Goal: Task Accomplishment & Management: Manage account settings

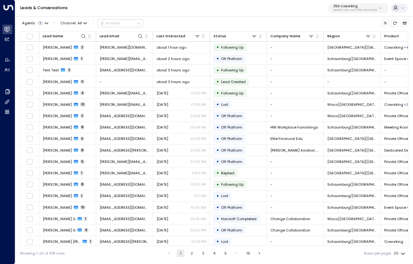
click at [363, 9] on p "3b9800f4-81ca-4ec0-8758-72fbe4763f36" at bounding box center [355, 10] width 44 height 3
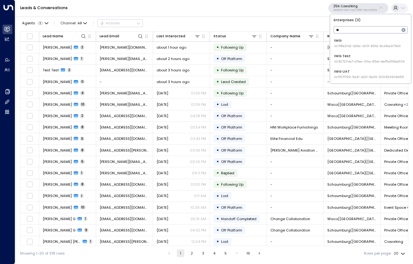
type input "***"
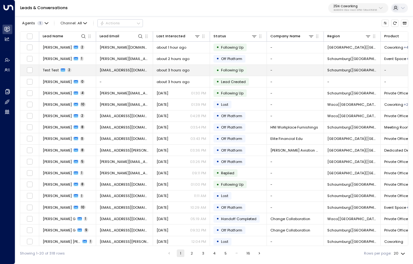
drag, startPoint x: 356, startPoint y: 30, endPoint x: 356, endPoint y: 74, distance: 44.6
click at [356, 74] on td "Schaumburg(IL)" at bounding box center [352, 70] width 57 height 11
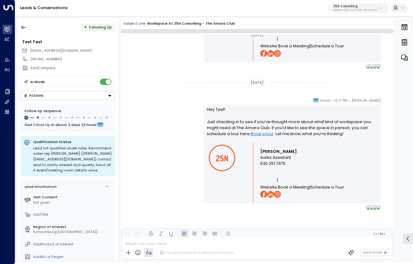
scroll to position [593, 0]
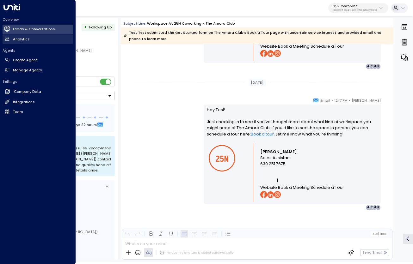
click at [20, 39] on h2 "Analytics" at bounding box center [21, 39] width 17 height 5
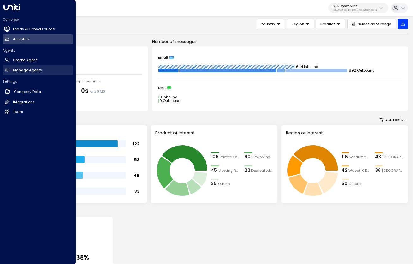
click at [23, 71] on h2 "Manage Agents" at bounding box center [27, 70] width 29 height 5
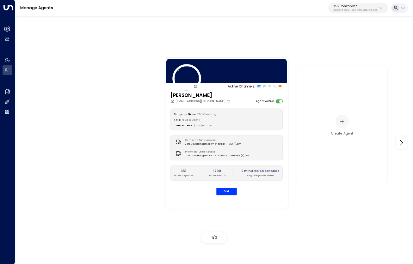
click at [383, 7] on icon at bounding box center [380, 7] width 5 height 5
click at [374, 28] on input "***" at bounding box center [367, 30] width 66 height 10
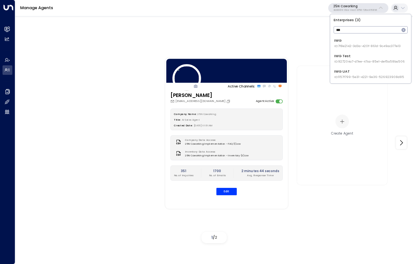
type input "***"
click at [375, 40] on div "IWG ID: 7f8e2142-3d3a-420f-861d-9c49ac377e13" at bounding box center [367, 43] width 66 height 10
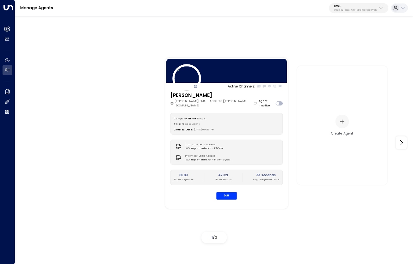
click at [380, 5] on icon at bounding box center [380, 7] width 5 height 5
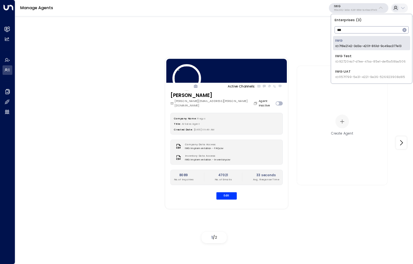
type input "***"
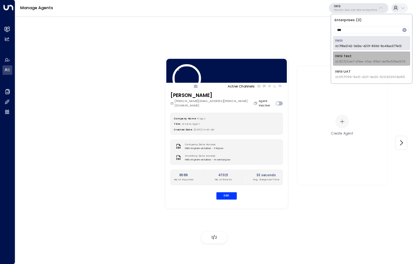
click at [363, 54] on div "IWG Test ID: 927204a7-d7ee-47ca-85e1-def5a58ba506" at bounding box center [370, 58] width 71 height 10
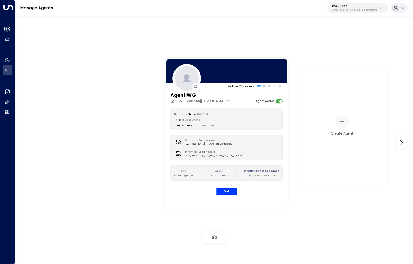
click at [366, 9] on p "927204a7-d7ee-47ca-85e1-def5a58ba506" at bounding box center [354, 10] width 45 height 3
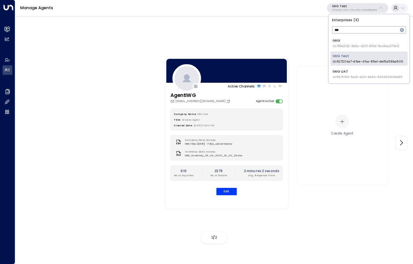
type input "***"
click at [352, 77] on span "ID: 1157f799-5e31-4221-9e36-526923908d85" at bounding box center [368, 77] width 70 height 4
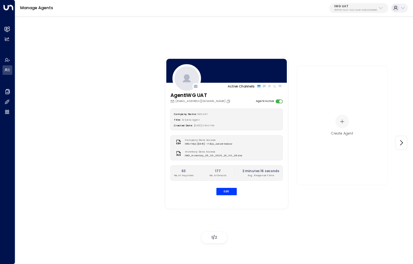
click at [364, 10] on p "1157f799-5e31-4221-9e36-526923908d85" at bounding box center [355, 10] width 43 height 3
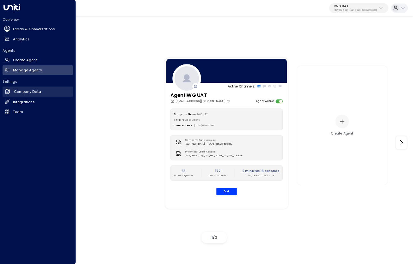
click at [25, 91] on h2 "Company Data" at bounding box center [27, 91] width 27 height 5
click at [27, 58] on h2 "Create Agent" at bounding box center [25, 60] width 24 height 5
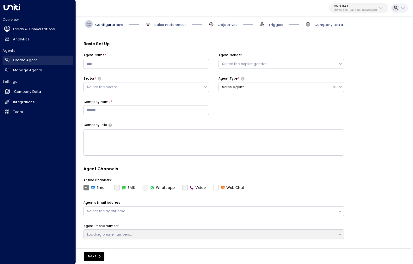
scroll to position [8, 0]
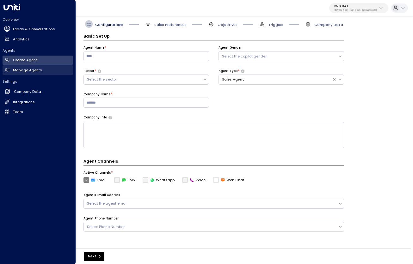
click at [23, 73] on link "Manage Agents Manage Agents" at bounding box center [38, 69] width 71 height 9
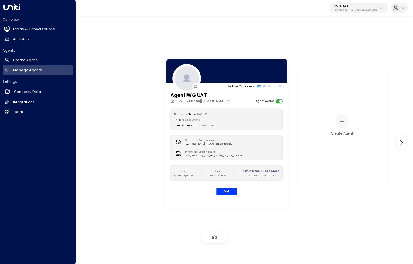
click at [26, 22] on h2 "Overview" at bounding box center [38, 19] width 71 height 5
click at [24, 31] on h2 "Leads & Conversations" at bounding box center [34, 29] width 42 height 5
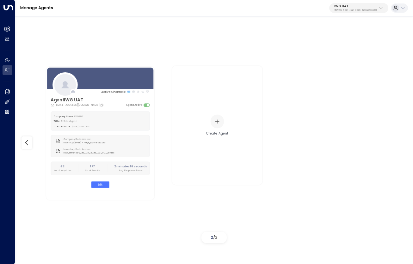
click at [360, 3] on button "IWG UAT 1157f799-5e31-4221-9e36-526923908d85" at bounding box center [358, 8] width 59 height 10
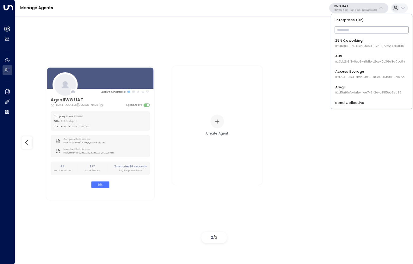
click at [354, 26] on input "text" at bounding box center [372, 30] width 74 height 10
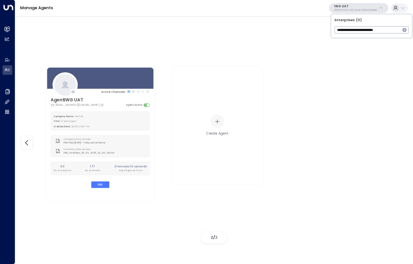
type input "**********"
click at [357, 31] on input "**********" at bounding box center [368, 30] width 66 height 10
click at [403, 9] on icon at bounding box center [403, 8] width 4 height 2
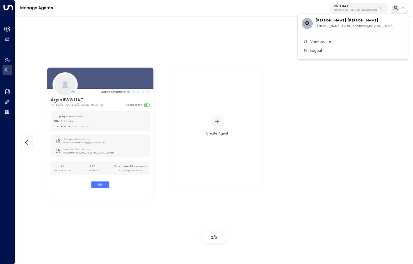
click at [403, 9] on div at bounding box center [206, 132] width 413 height 264
click at [363, 7] on p "IWG UAT" at bounding box center [355, 6] width 43 height 4
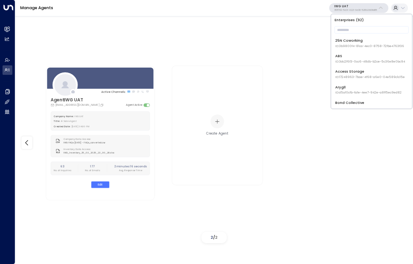
click at [340, 189] on div "Active Channels: AgentIWG UAT iwg.uat.agent@gmail.com Agent Active Company Name…" at bounding box center [214, 133] width 373 height 187
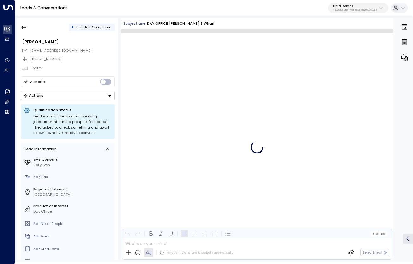
scroll to position [327, 0]
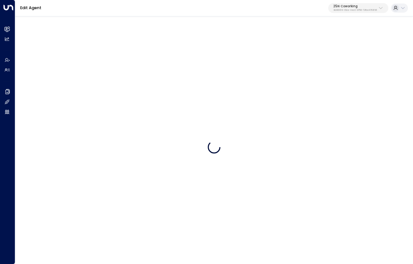
click at [356, 9] on p "3b9800f4-81ca-4ec0-8758-72fbe4763f36" at bounding box center [355, 10] width 44 height 3
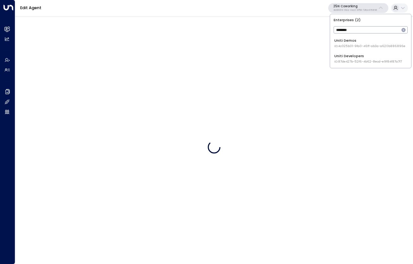
type input "********"
click at [361, 41] on div "Uniti Demos ID: 4c025b01-9fa0-46ff-ab3a-a620b886896e" at bounding box center [369, 43] width 71 height 10
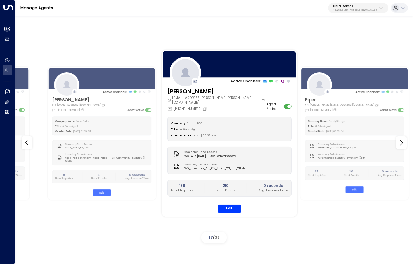
click at [243, 98] on div "Hanna Simons regus.hanna.simons@gmail.com +447846895331 Agent Active" at bounding box center [229, 100] width 124 height 24
click at [235, 59] on div at bounding box center [229, 64] width 135 height 29
click at [235, 120] on div "Company Name: IWG" at bounding box center [229, 122] width 116 height 5
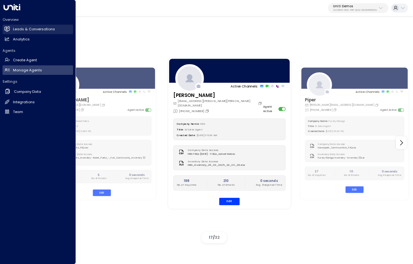
click at [31, 27] on h2 "Leads & Conversations" at bounding box center [34, 29] width 42 height 5
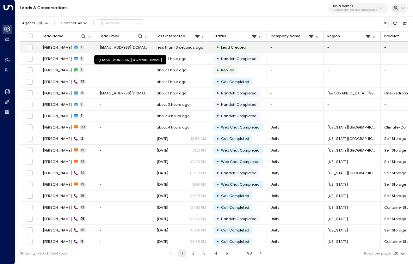
click at [132, 48] on span "[EMAIL_ADDRESS][DOMAIN_NAME]" at bounding box center [125, 47] width 50 height 5
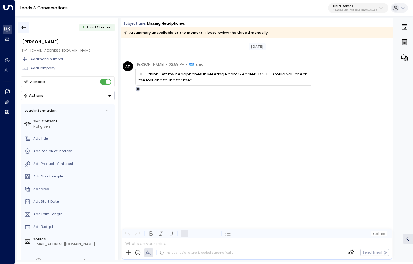
click at [25, 27] on icon "button" at bounding box center [24, 27] width 6 height 6
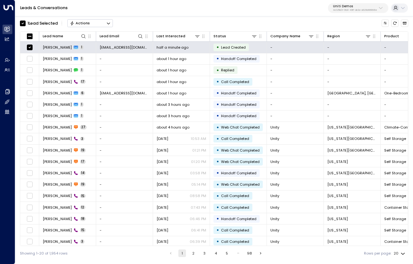
click at [108, 22] on icon "Button group with a nested menu" at bounding box center [108, 23] width 4 height 4
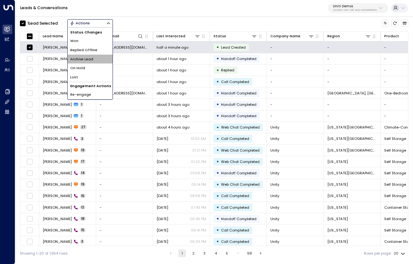
click at [90, 58] on span "Archive Lead" at bounding box center [81, 59] width 23 height 5
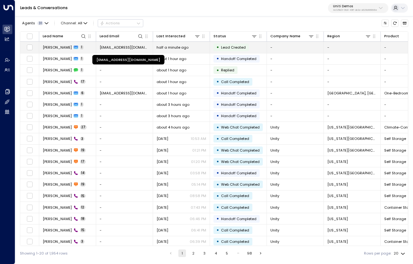
click at [130, 47] on span "[EMAIL_ADDRESS][DOMAIN_NAME]" at bounding box center [125, 47] width 50 height 5
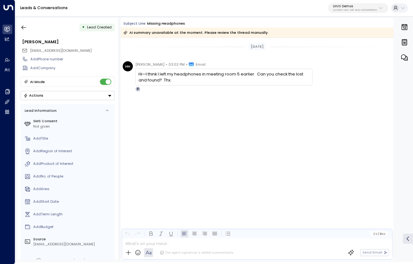
click at [243, 157] on div "Today HH Hayden Haynes • 03:02 PM • Email Hi—I think I left my headphones in me…" at bounding box center [257, 149] width 273 height 222
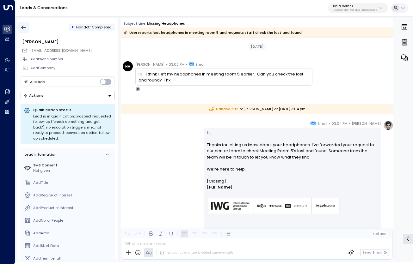
click at [24, 27] on icon "button" at bounding box center [24, 27] width 6 height 6
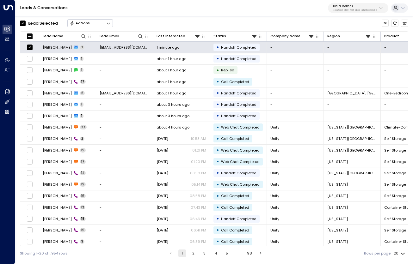
click at [104, 23] on button "Actions" at bounding box center [90, 23] width 46 height 8
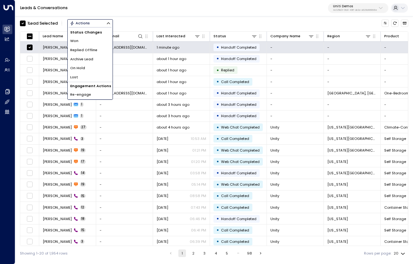
click at [94, 59] on li "Archive Lead" at bounding box center [90, 59] width 45 height 9
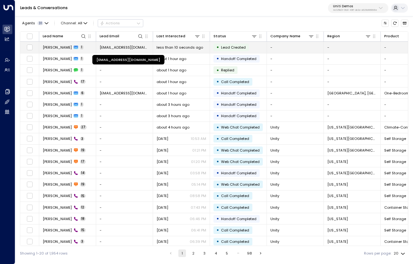
click at [126, 47] on span "[EMAIL_ADDRESS][DOMAIN_NAME]" at bounding box center [125, 47] width 50 height 5
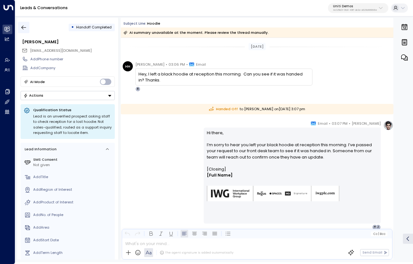
click at [23, 27] on icon "button" at bounding box center [24, 27] width 6 height 6
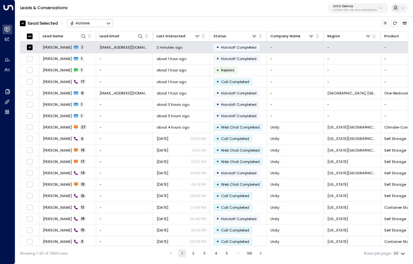
click at [103, 22] on button "Actions" at bounding box center [90, 23] width 46 height 8
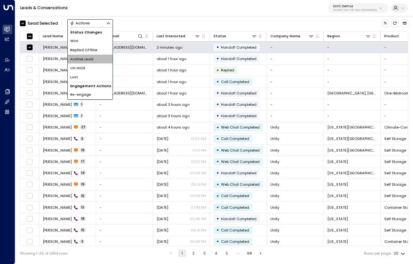
click at [96, 59] on li "Archive Lead" at bounding box center [90, 59] width 45 height 9
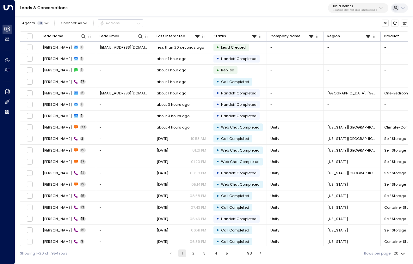
click at [234, 9] on div "Leads & Conversations Uniti Demos 4c025b01-9fa0-46ff-ab3a-a620b886896e" at bounding box center [214, 8] width 398 height 16
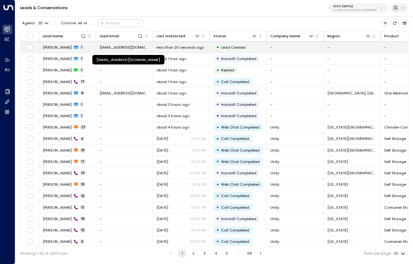
click at [137, 48] on span "[EMAIL_ADDRESS][DOMAIN_NAME]" at bounding box center [125, 47] width 50 height 5
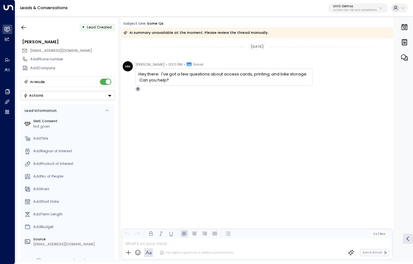
click at [200, 128] on div "HH Hayden Haynes • 03:11 PM • Email Hey there. I've got a few questions about a…" at bounding box center [257, 101] width 273 height 81
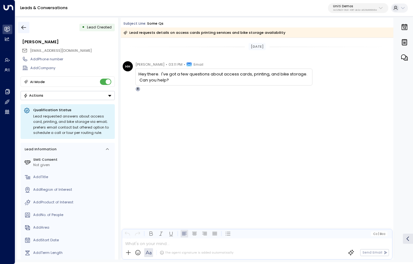
click at [26, 29] on icon "button" at bounding box center [24, 27] width 6 height 6
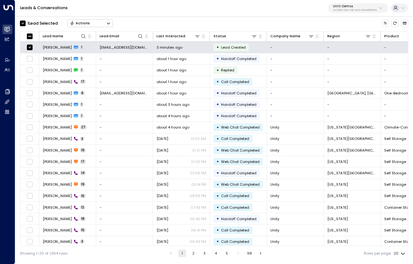
click at [97, 21] on button "Actions" at bounding box center [90, 23] width 46 height 8
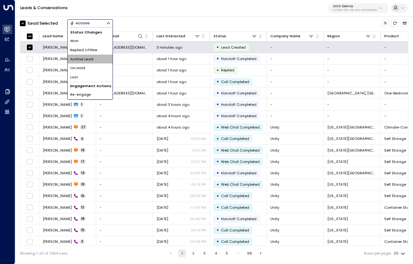
click at [100, 59] on li "Archive Lead" at bounding box center [90, 59] width 45 height 9
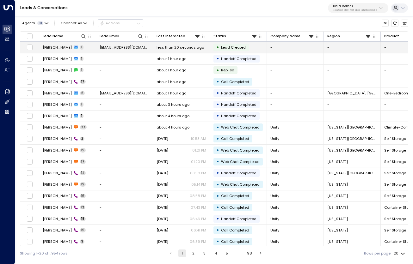
click at [61, 47] on span "[PERSON_NAME]" at bounding box center [57, 47] width 29 height 5
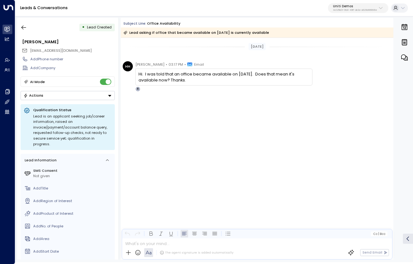
click at [275, 154] on div "Today HH Hayden Haynes • 03:17 PM • Email Hi. I was told that an office became …" at bounding box center [257, 149] width 273 height 222
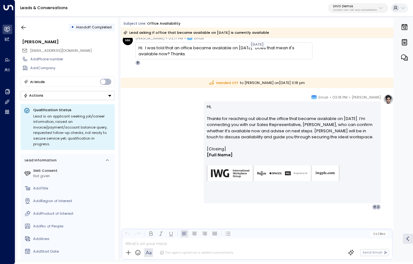
scroll to position [26, 0]
click at [24, 28] on icon "button" at bounding box center [24, 27] width 6 height 6
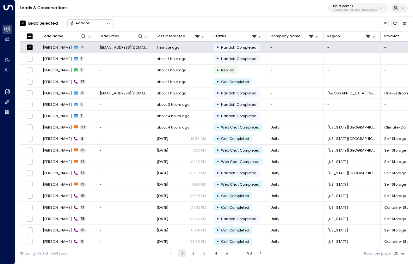
click at [112, 24] on button "Actions" at bounding box center [90, 23] width 46 height 8
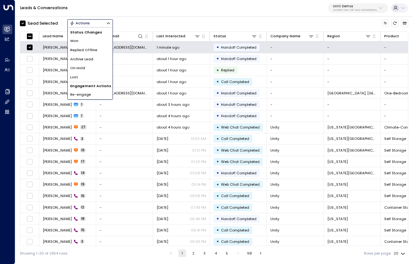
click at [98, 57] on li "Archive Lead" at bounding box center [90, 59] width 45 height 9
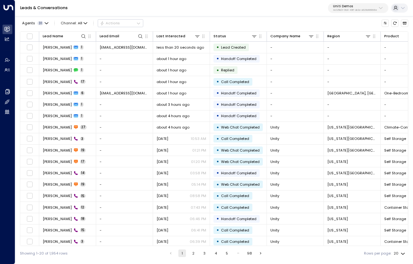
click at [225, 15] on div "Leads & Conversations Uniti Demos 4c025b01-9fa0-46ff-ab3a-a620b886896e" at bounding box center [214, 8] width 398 height 16
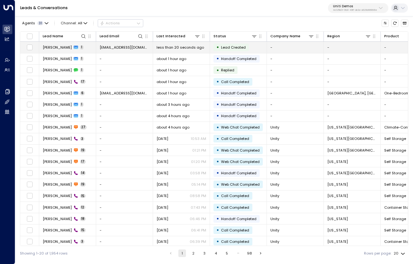
click at [59, 47] on span "[PERSON_NAME]" at bounding box center [57, 47] width 29 height 5
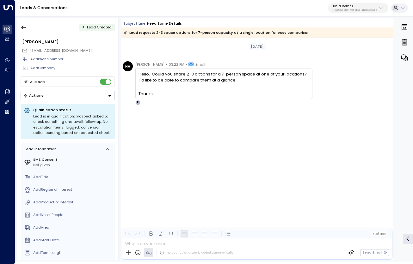
click at [233, 156] on div "HH Hayden Haynes • 03:22 PM • Email Hello. Could you share 2-3 options for a 7-…" at bounding box center [257, 108] width 273 height 95
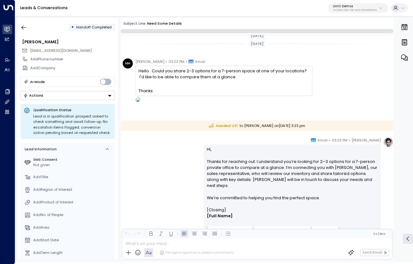
scroll to position [55, 0]
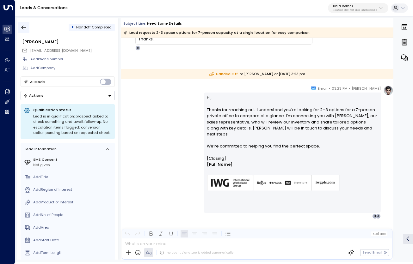
click at [26, 24] on icon "button" at bounding box center [24, 27] width 6 height 6
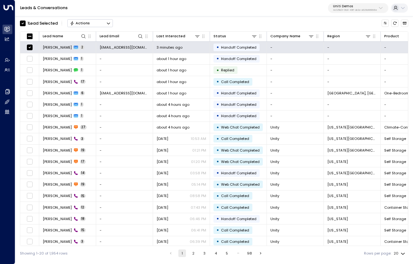
click at [113, 22] on button "Actions" at bounding box center [90, 23] width 46 height 8
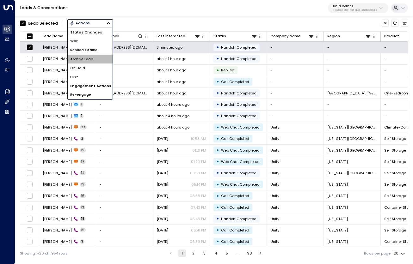
click at [87, 60] on span "Archive Lead" at bounding box center [81, 59] width 23 height 5
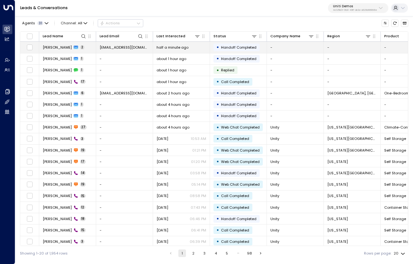
click at [55, 48] on span "[PERSON_NAME]" at bounding box center [57, 47] width 29 height 5
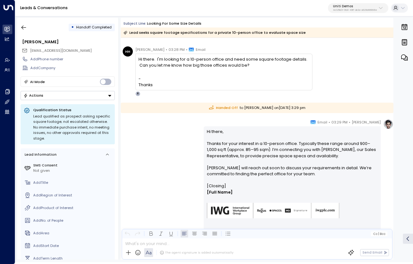
scroll to position [16, 0]
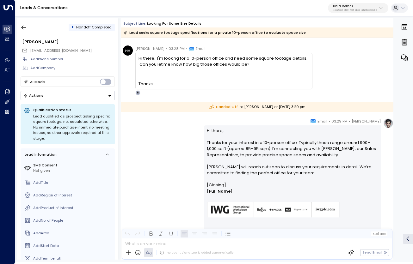
click at [152, 162] on div "Hanna Simons • 03:29 PM • Email Hi there, Thanks for your interest in a 10-pers…" at bounding box center [257, 182] width 273 height 128
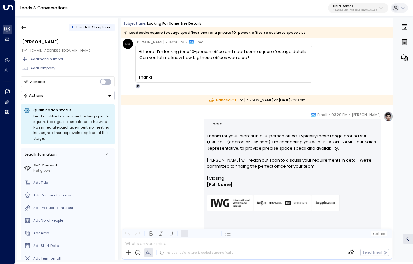
click at [160, 176] on div "Hanna Simons • 03:29 PM • Email Hi there, Thanks for your interest in a 10-pers…" at bounding box center [257, 176] width 273 height 128
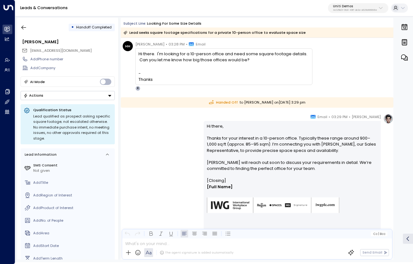
scroll to position [21, 0]
click at [22, 29] on icon "button" at bounding box center [24, 27] width 6 height 6
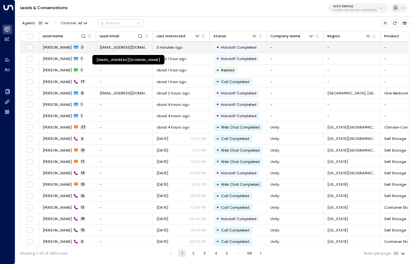
click at [114, 48] on span "[EMAIL_ADDRESS][DOMAIN_NAME]" at bounding box center [125, 47] width 50 height 5
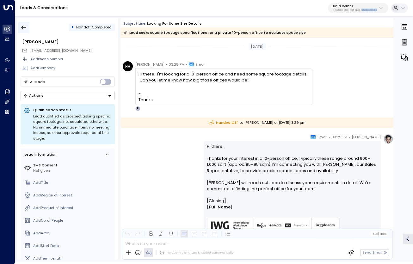
click at [24, 28] on icon "button" at bounding box center [24, 27] width 6 height 6
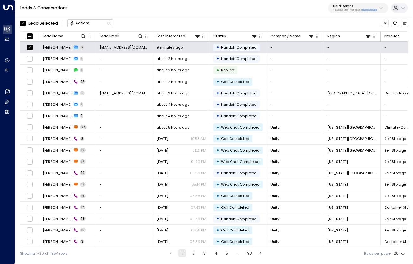
click at [110, 22] on icon "Button group with a nested menu" at bounding box center [108, 23] width 4 height 4
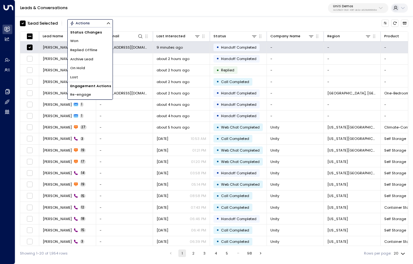
click at [90, 58] on span "Archive Lead" at bounding box center [81, 59] width 23 height 5
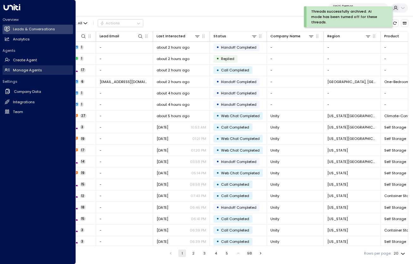
click at [28, 69] on h2 "Manage Agents" at bounding box center [27, 70] width 29 height 5
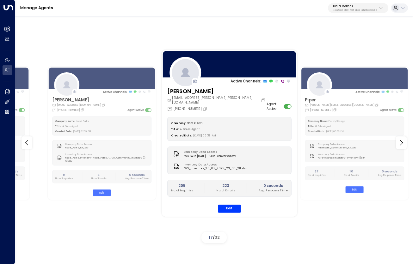
click at [244, 141] on div "Company Name: IWG Title: AI Sales Agent Created Date: 06/22/2025, 05:38 AM Comp…" at bounding box center [229, 165] width 124 height 96
click at [229, 207] on button "Edit" at bounding box center [229, 209] width 22 height 8
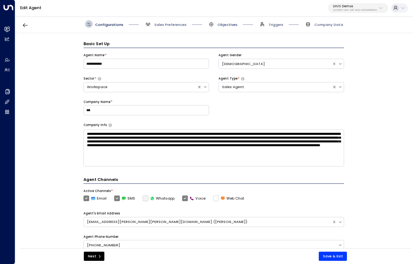
click at [229, 22] on span "Objectives" at bounding box center [228, 24] width 20 height 5
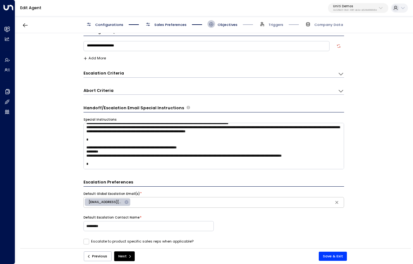
scroll to position [39, 0]
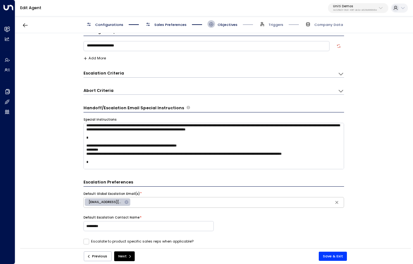
click at [340, 72] on icon at bounding box center [341, 74] width 6 height 6
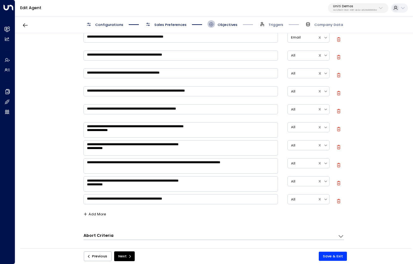
scroll to position [315, 0]
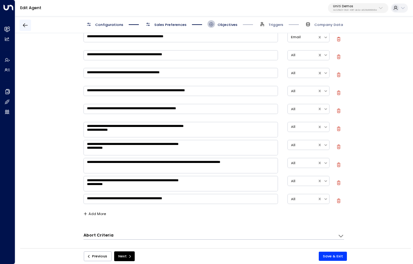
click at [25, 27] on icon "button" at bounding box center [25, 25] width 6 height 6
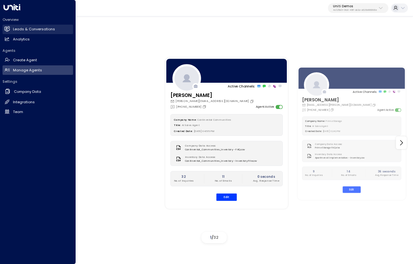
click at [28, 30] on h2 "Leads & Conversations" at bounding box center [34, 29] width 42 height 5
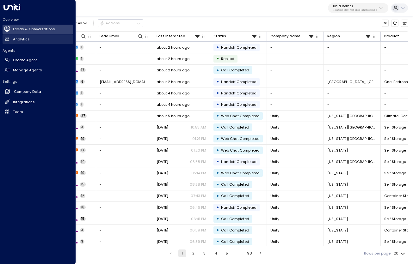
click at [8, 39] on icon at bounding box center [7, 38] width 4 height 3
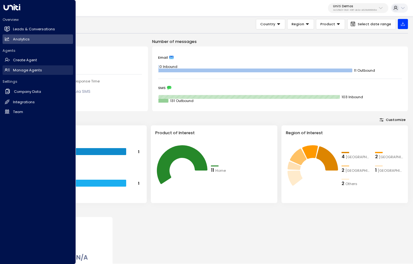
click at [20, 71] on h2 "Manage Agents" at bounding box center [27, 70] width 29 height 5
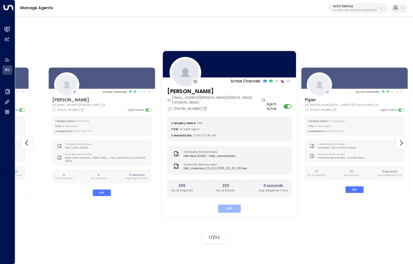
click at [228, 205] on button "Edit" at bounding box center [229, 209] width 22 height 8
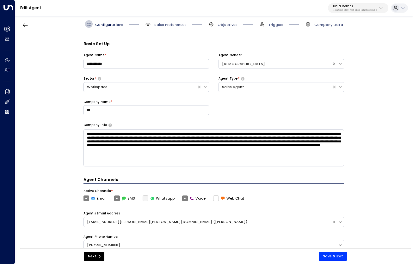
scroll to position [8, 0]
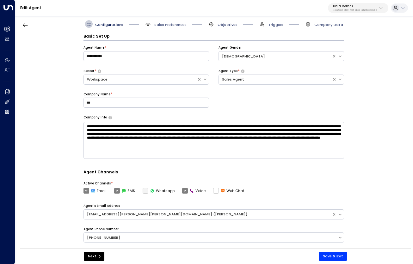
click at [229, 26] on span "Objectives" at bounding box center [228, 24] width 20 height 5
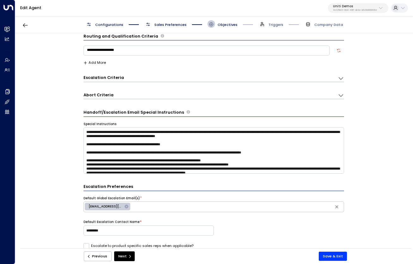
click at [274, 21] on span "Triggers" at bounding box center [270, 24] width 25 height 8
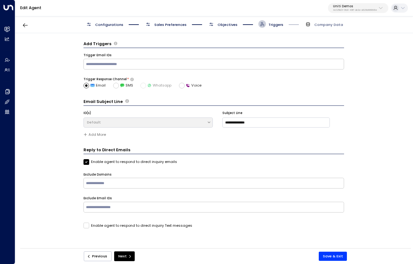
scroll to position [0, 0]
click at [324, 25] on span "Company Data" at bounding box center [328, 24] width 29 height 5
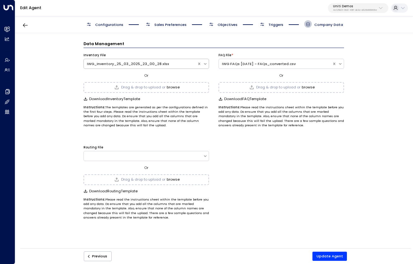
click at [132, 65] on div "IWG_Inventory_25_03_2025_23_00_28.xlsx" at bounding box center [140, 63] width 107 height 5
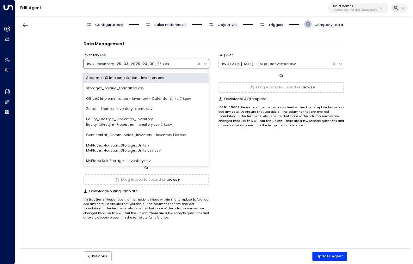
click at [132, 65] on div "IWG_Inventory_25_03_2025_23_00_28.xlsx" at bounding box center [140, 63] width 107 height 5
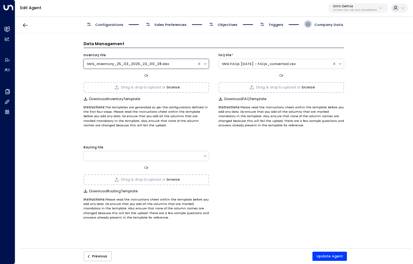
click at [132, 65] on div "IWG_Inventory_25_03_2025_23_00_28.xlsx" at bounding box center [140, 63] width 107 height 5
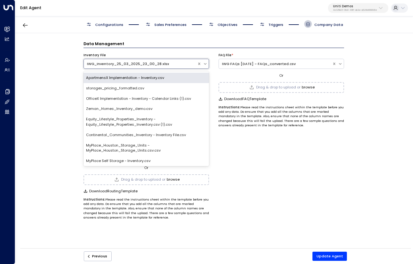
click at [132, 65] on div "IWG_Inventory_25_03_2025_23_00_28.xlsx" at bounding box center [140, 63] width 107 height 5
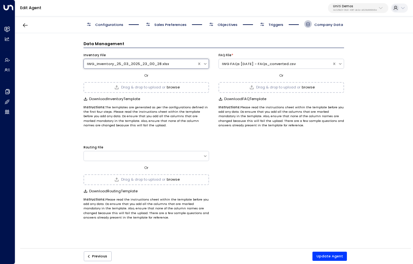
click at [131, 62] on div "IWG_Inventory_25_03_2025_23_00_28.xlsx" at bounding box center [140, 63] width 107 height 5
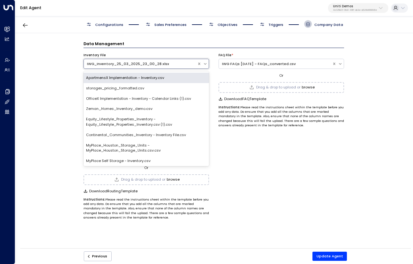
click at [131, 62] on div "IWG_Inventory_25_03_2025_23_00_28.xlsx" at bounding box center [140, 63] width 107 height 5
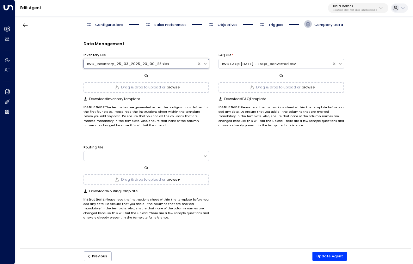
click at [131, 62] on div "IWG_Inventory_25_03_2025_23_00_28.xlsx" at bounding box center [140, 63] width 107 height 5
click at [196, 71] on div "Inventory File IWG_Inventory_25_03_2025_23_00_28.xlsx" at bounding box center [146, 62] width 126 height 19
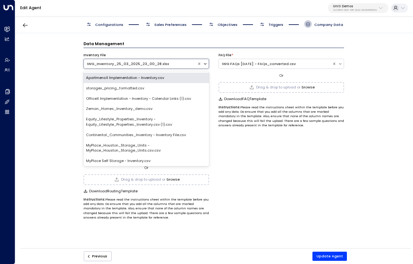
click at [207, 64] on icon at bounding box center [205, 64] width 4 height 4
click at [133, 58] on div "Inventory File" at bounding box center [146, 55] width 126 height 4
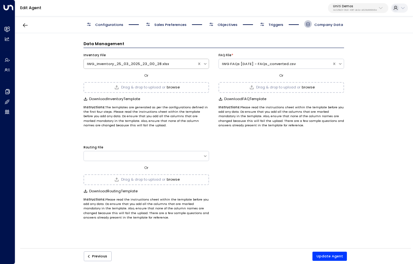
click at [129, 63] on div "IWG_Inventory_25_03_2025_23_00_28.xlsx" at bounding box center [140, 63] width 107 height 5
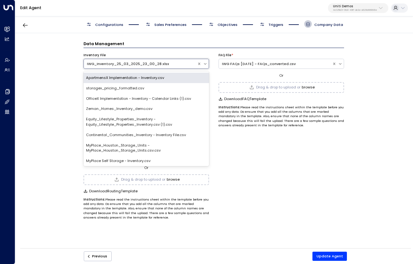
click at [129, 63] on div "IWG_Inventory_25_03_2025_23_00_28.xlsx" at bounding box center [140, 63] width 107 height 5
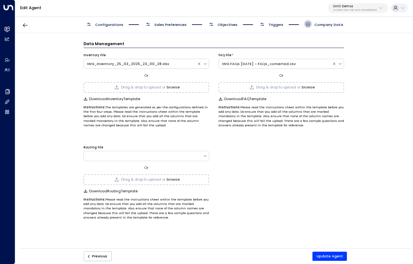
click at [43, 103] on div "Data Management Inventory File IWG_Inventory_25_03_2025_23_00_28.xlsx Or Drag &…" at bounding box center [213, 142] width 397 height 219
click at [104, 66] on div "IWG_Inventory_25_03_2025_23_00_28.xlsx" at bounding box center [140, 63] width 107 height 5
click at [305, 194] on div "Routing File Or Drag & drop to upload or browse Download Routing Template Instr…" at bounding box center [213, 180] width 261 height 80
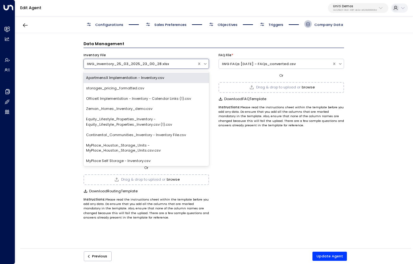
click at [156, 66] on div "IWG_Inventory_25_03_2025_23_00_28.xlsx" at bounding box center [140, 64] width 113 height 7
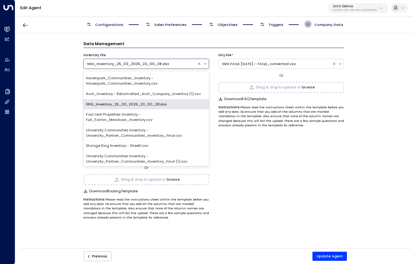
scroll to position [130, 0]
click at [136, 99] on div "IWG_Inventory_25_03_2025_23_00_28.xlsx" at bounding box center [146, 104] width 126 height 10
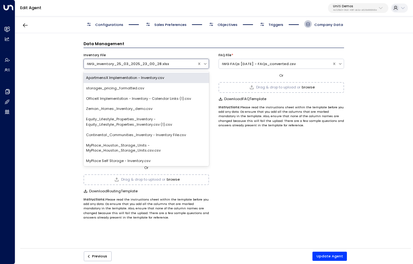
click at [141, 67] on div "IWG_Inventory_25_03_2025_23_00_28.xlsx" at bounding box center [140, 64] width 113 height 7
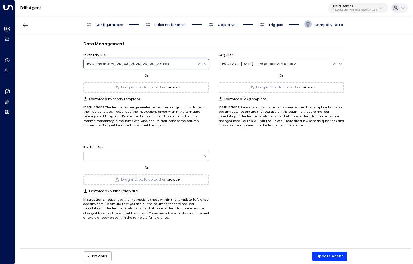
click at [140, 62] on div "IWG_Inventory_25_03_2025_23_00_28.xlsx" at bounding box center [140, 63] width 107 height 5
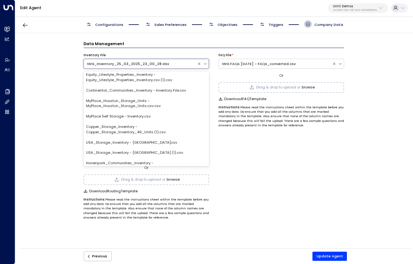
scroll to position [54, 0]
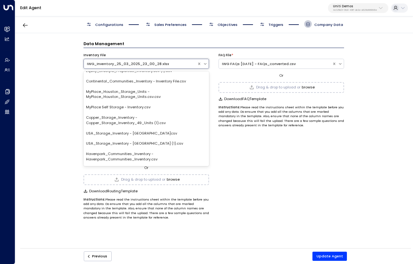
click at [320, 200] on div "Routing File Or Drag & drop to upload or browse Download Routing Template Instr…" at bounding box center [213, 180] width 261 height 80
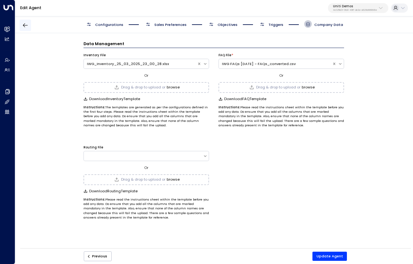
click at [21, 26] on button "button" at bounding box center [25, 25] width 11 height 11
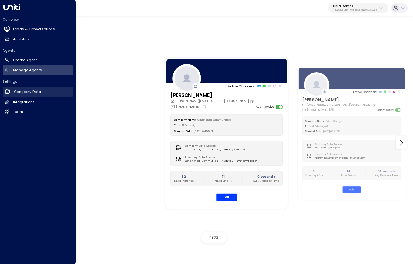
click at [25, 87] on link "Company Data Company Data" at bounding box center [38, 92] width 71 height 10
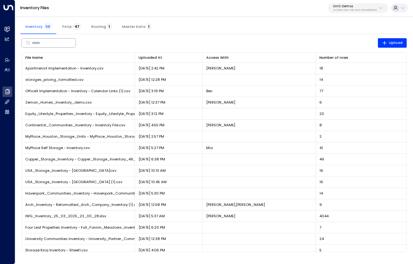
click at [52, 43] on input "text" at bounding box center [51, 43] width 39 height 10
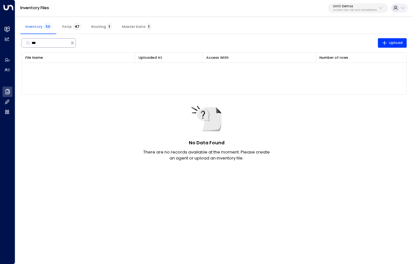
click at [58, 44] on input "***" at bounding box center [50, 43] width 37 height 10
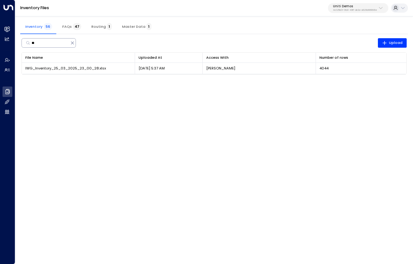
type input "***"
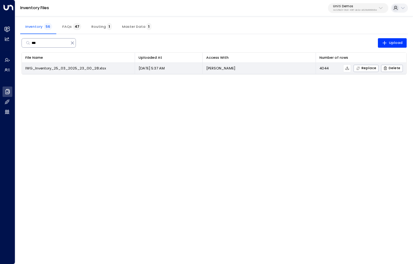
click at [46, 71] on td "IWG_Inventory_25_03_2025_23_00_28.xlsx" at bounding box center [78, 68] width 113 height 11
click at [349, 68] on icon at bounding box center [347, 68] width 4 height 4
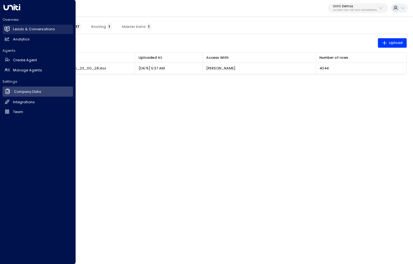
click at [20, 29] on h2 "Leads & Conversations" at bounding box center [34, 29] width 42 height 5
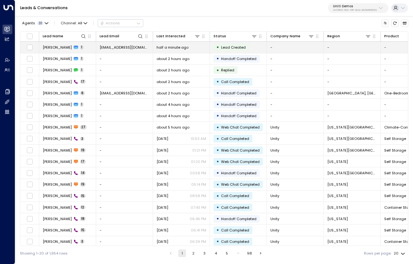
click at [119, 48] on span "[EMAIL_ADDRESS][DOMAIN_NAME]" at bounding box center [125, 47] width 50 height 5
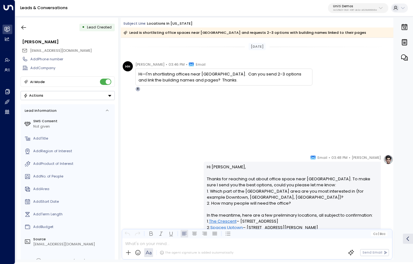
scroll to position [52, 0]
